Goal: Task Accomplishment & Management: Use online tool/utility

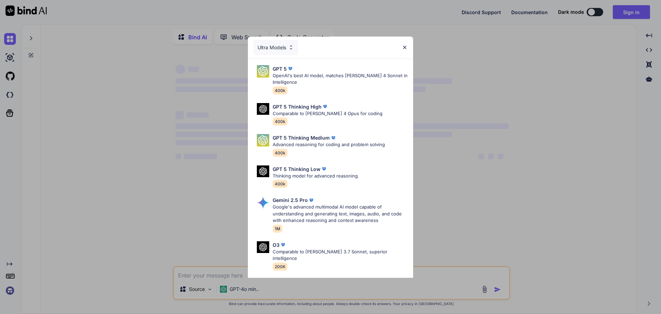
click at [408, 49] on div "Ultra Models" at bounding box center [330, 48] width 165 height 22
type textarea "x"
click at [403, 46] on img at bounding box center [405, 47] width 6 height 6
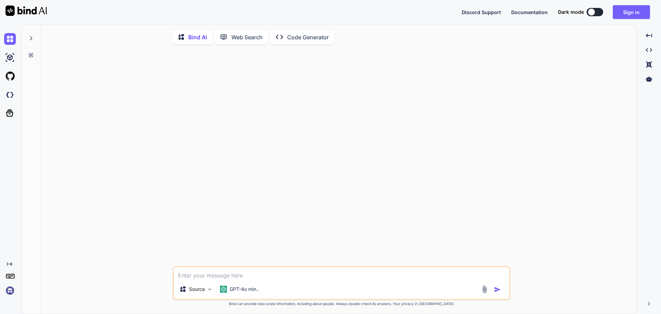
click at [12, 289] on img at bounding box center [10, 290] width 12 height 12
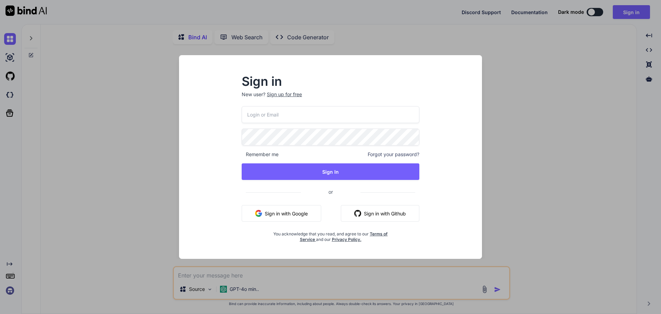
click at [319, 114] on input "email" at bounding box center [331, 114] width 178 height 17
type input "[EMAIL_ADDRESS][DOMAIN_NAME]"
click at [292, 217] on button "Sign in with Google" at bounding box center [282, 213] width 80 height 17
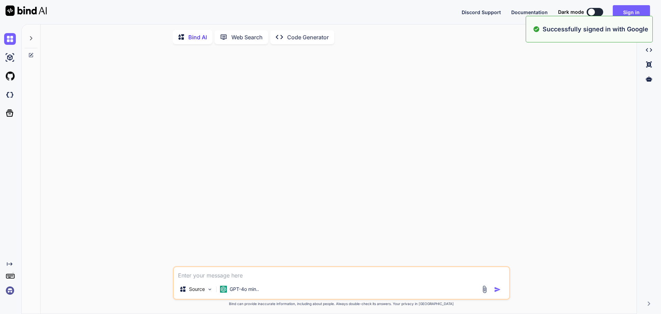
click at [12, 286] on img at bounding box center [10, 290] width 12 height 12
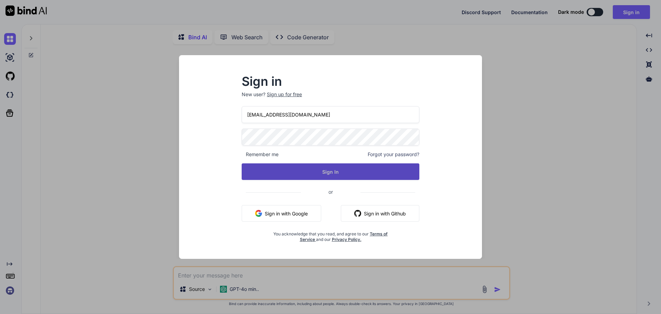
click at [344, 167] on button "Sign In" at bounding box center [331, 171] width 178 height 17
click at [309, 175] on button "Sign In" at bounding box center [331, 171] width 178 height 17
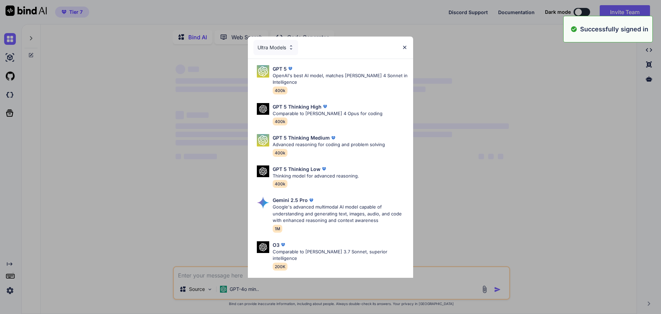
click at [9, 289] on div "Created with Pixso. Bind AI Web Search Created with Pixso. Code Generator ‌ ‌ ‌…" at bounding box center [330, 169] width 661 height 290
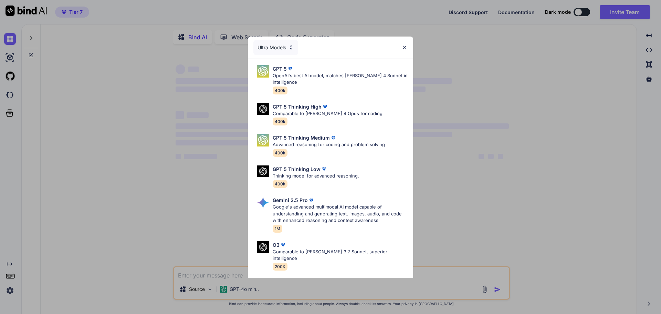
click at [9, 289] on div "Ultra Models GPT 5 OpenAI's best AI model, matches [PERSON_NAME] 4 Sonnet in In…" at bounding box center [330, 157] width 661 height 314
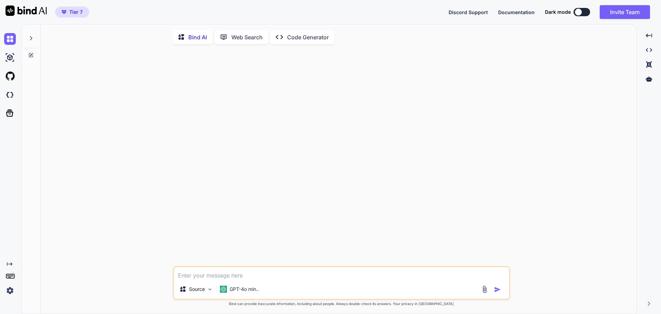
click at [11, 290] on img at bounding box center [10, 290] width 12 height 12
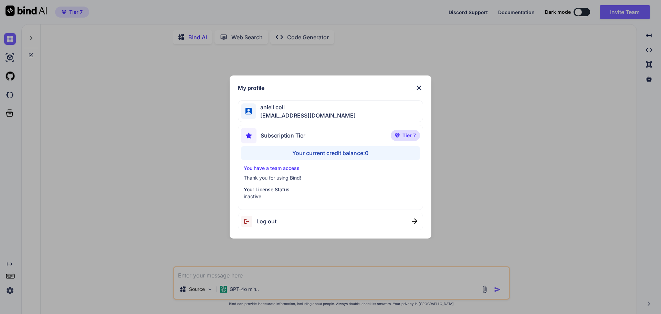
click at [418, 87] on img at bounding box center [419, 88] width 8 height 8
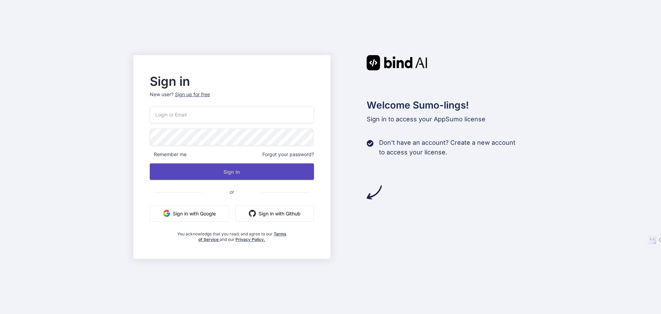
type input "[EMAIL_ADDRESS][DOMAIN_NAME]"
click at [231, 171] on button "Sign In" at bounding box center [232, 171] width 165 height 17
click at [205, 171] on button "Sign In" at bounding box center [232, 171] width 165 height 17
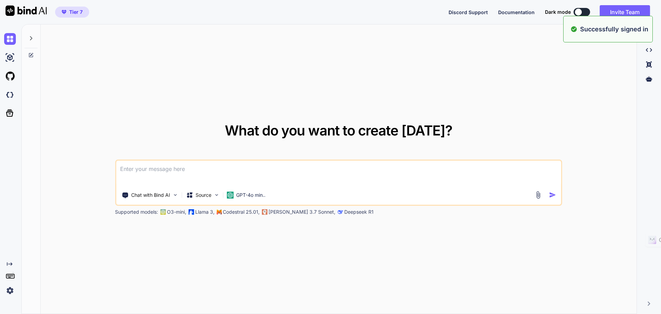
click at [73, 11] on span "Tier 7" at bounding box center [75, 12] width 13 height 7
click at [73, 13] on span "Tier 7" at bounding box center [75, 12] width 13 height 7
click at [7, 288] on img at bounding box center [10, 290] width 12 height 12
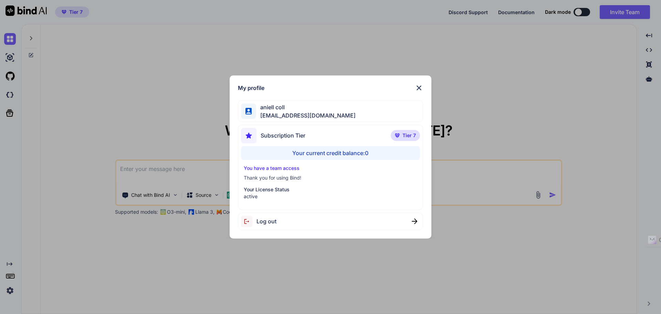
click at [418, 87] on img at bounding box center [419, 88] width 8 height 8
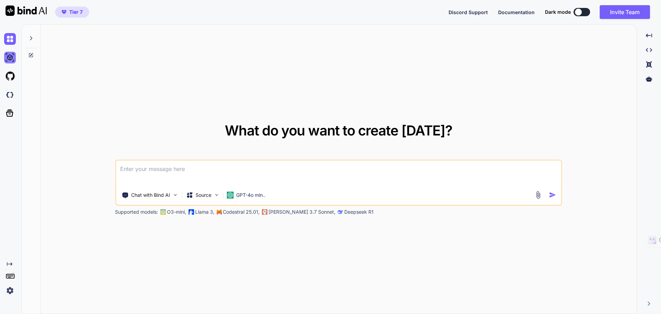
click at [6, 60] on img at bounding box center [10, 58] width 12 height 12
type textarea "x"
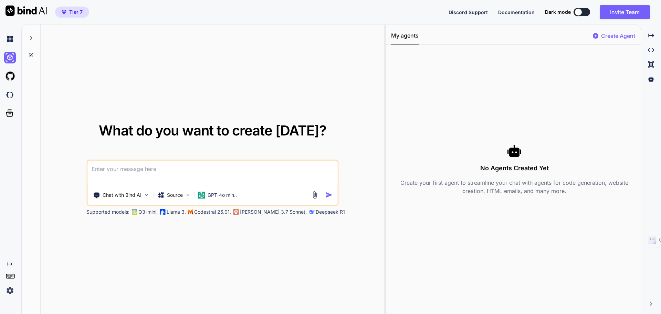
click at [11, 82] on div at bounding box center [11, 76] width 14 height 19
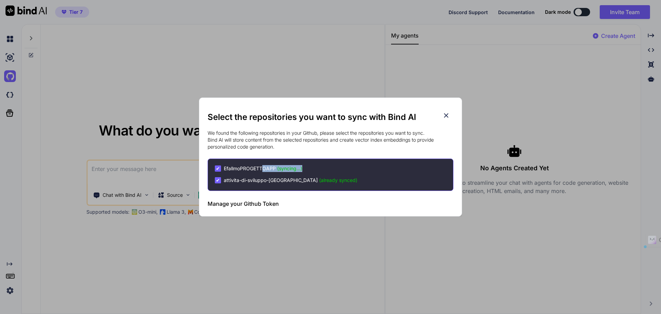
drag, startPoint x: 304, startPoint y: 167, endPoint x: 264, endPoint y: 168, distance: 39.6
click at [264, 168] on div "✔ EfallmoPROGETTOAPP (syncing...)" at bounding box center [334, 168] width 238 height 7
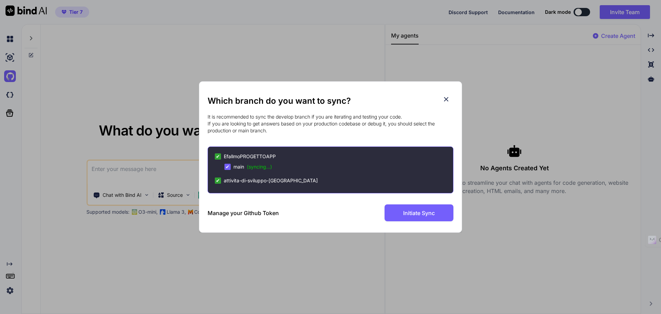
click at [259, 167] on span "(syncing...)" at bounding box center [259, 167] width 25 height 6
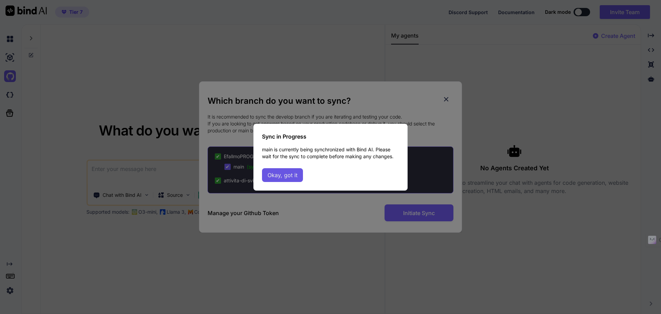
click at [276, 174] on button "Okay, got it" at bounding box center [282, 175] width 41 height 14
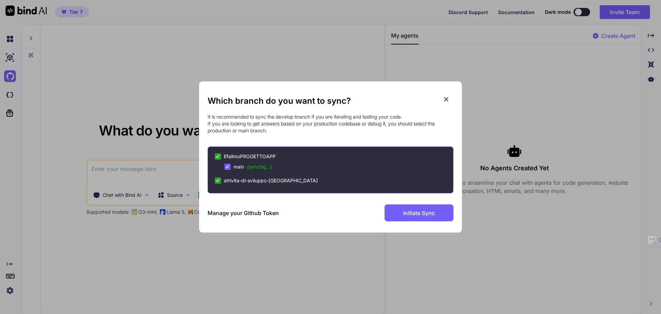
click at [227, 166] on span "✔" at bounding box center [228, 166] width 4 height 7
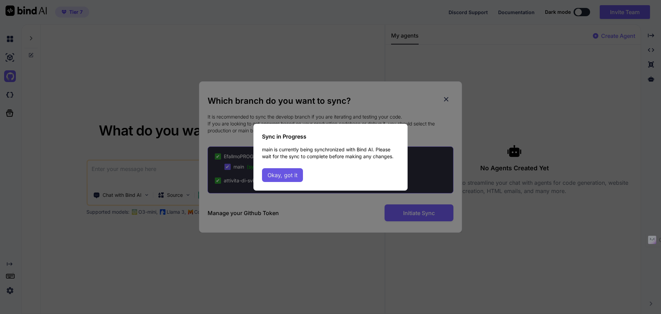
click at [280, 177] on button "Okay, got it" at bounding box center [282, 175] width 41 height 14
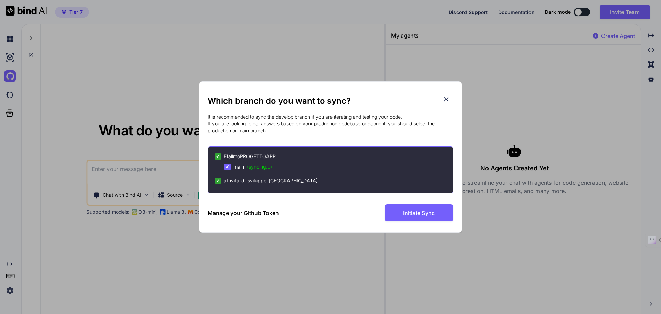
click at [220, 155] on div "✔" at bounding box center [218, 156] width 6 height 6
click at [219, 157] on span "✔" at bounding box center [218, 156] width 4 height 7
click at [231, 165] on div "✔ main (syncing...)" at bounding box center [249, 166] width 48 height 7
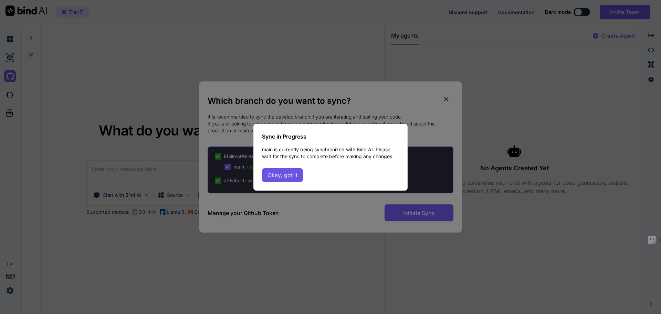
click at [296, 177] on button "Okay, got it" at bounding box center [282, 175] width 41 height 14
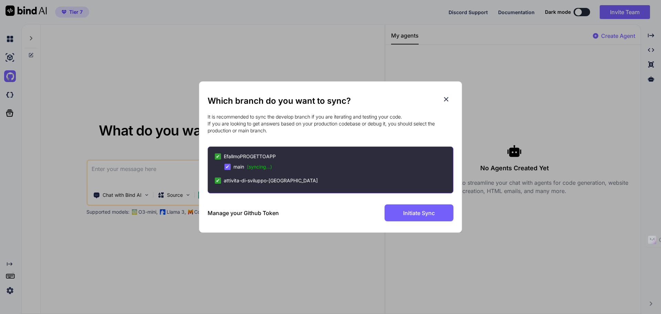
click at [440, 98] on h2 "Which branch do you want to sync?" at bounding box center [331, 100] width 246 height 11
click at [449, 98] on icon at bounding box center [447, 99] width 8 height 8
